Goal: Find specific page/section: Find specific page/section

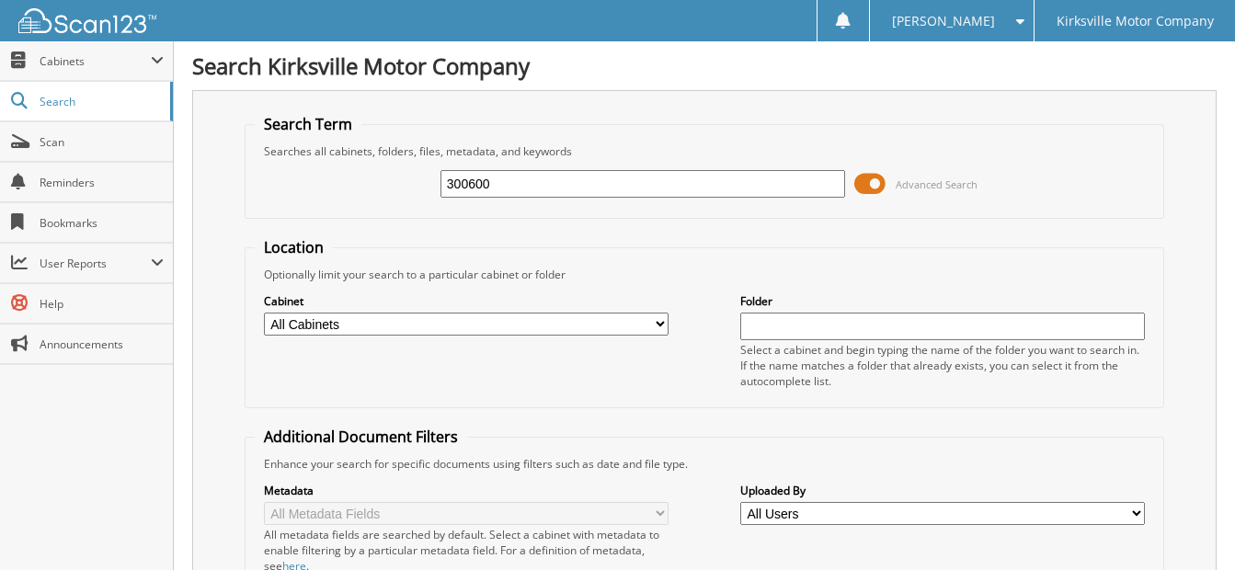
type input "300600"
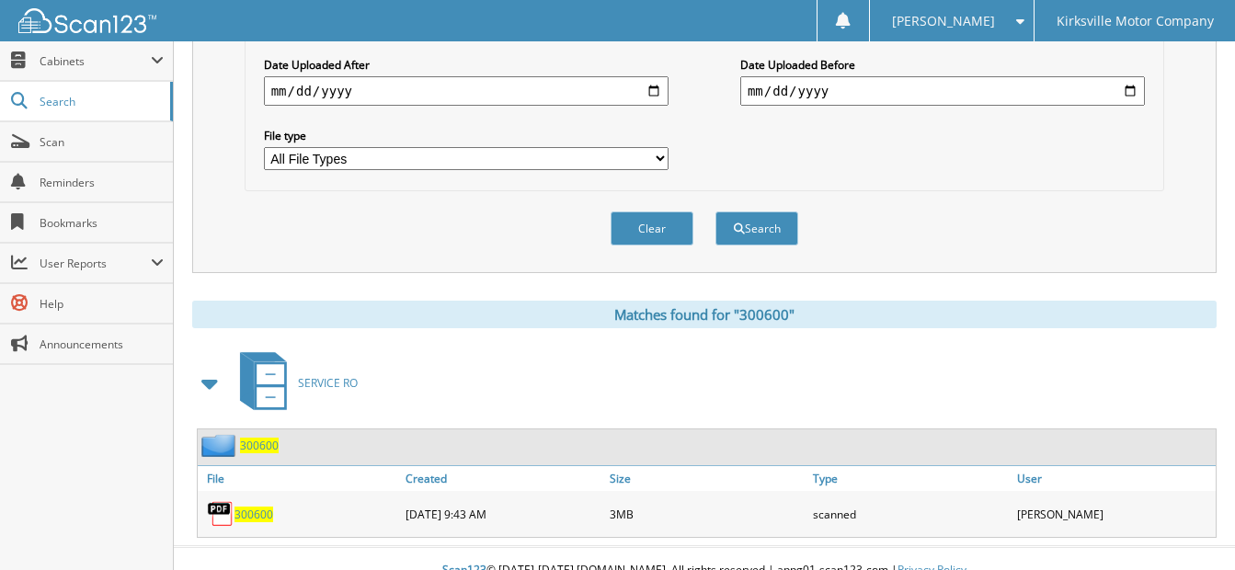
scroll to position [561, 0]
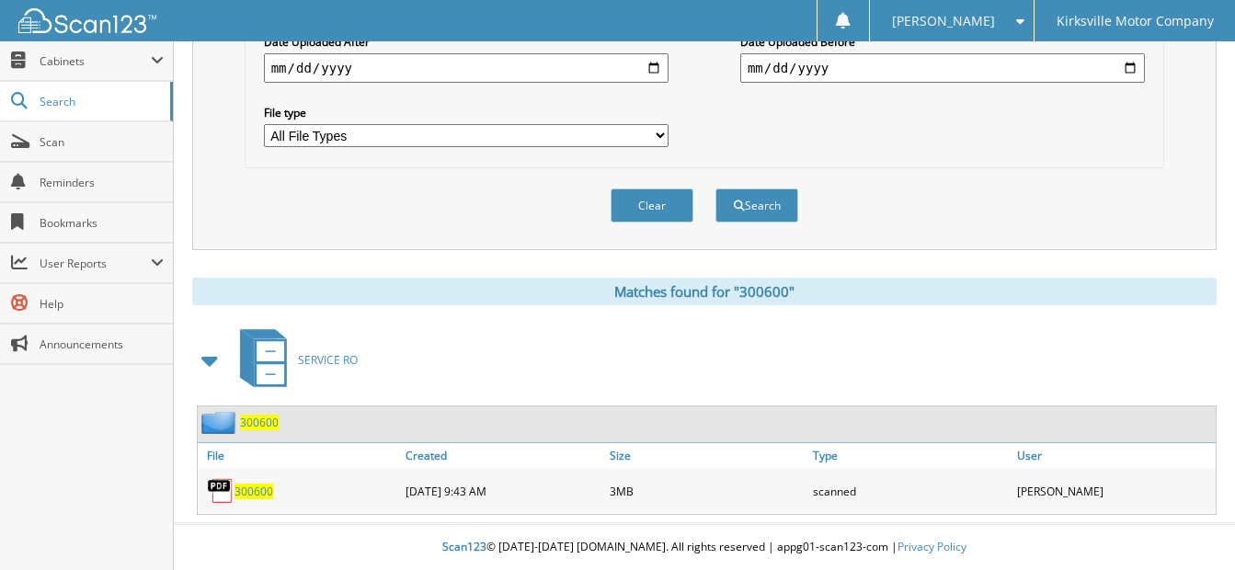
click at [256, 487] on span "300600" at bounding box center [253, 492] width 39 height 16
